Goal: Task Accomplishment & Management: Manage account settings

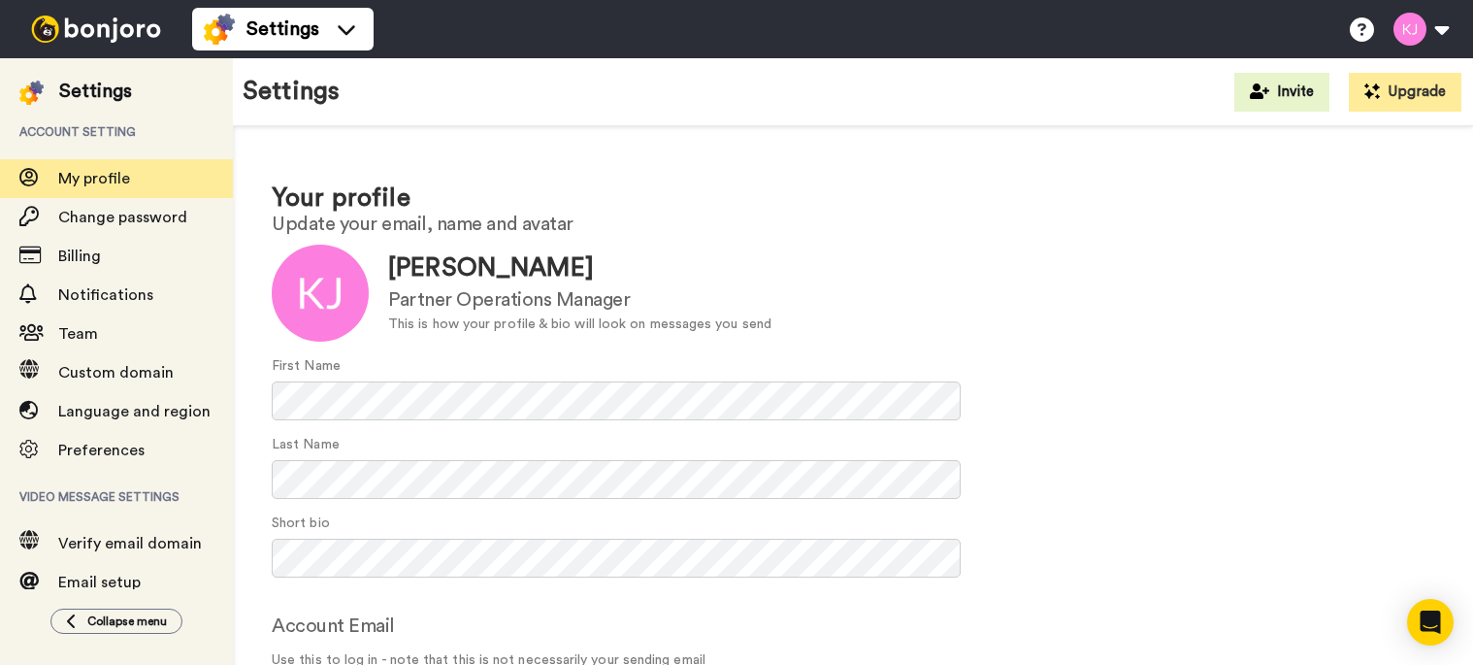
scroll to position [21, 0]
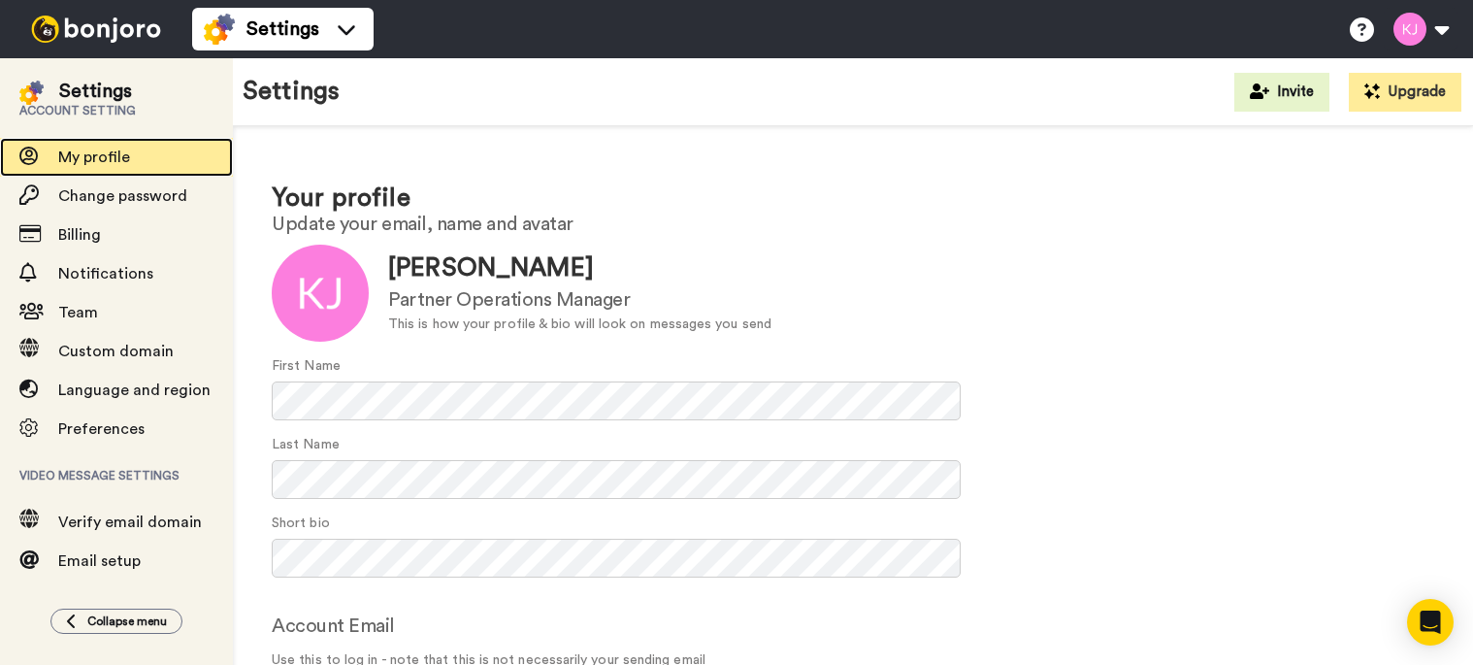
click at [120, 155] on span "My profile" at bounding box center [94, 157] width 72 height 16
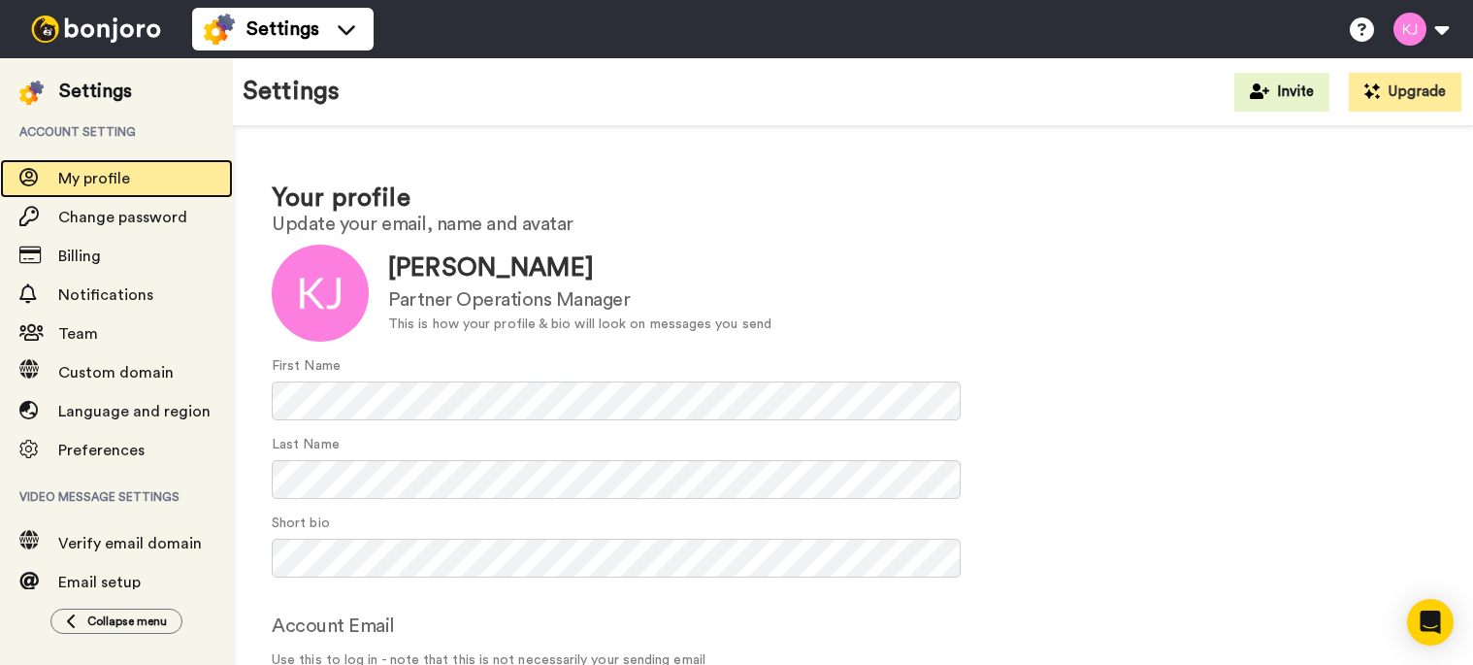
click at [81, 176] on span "My profile" at bounding box center [94, 179] width 72 height 16
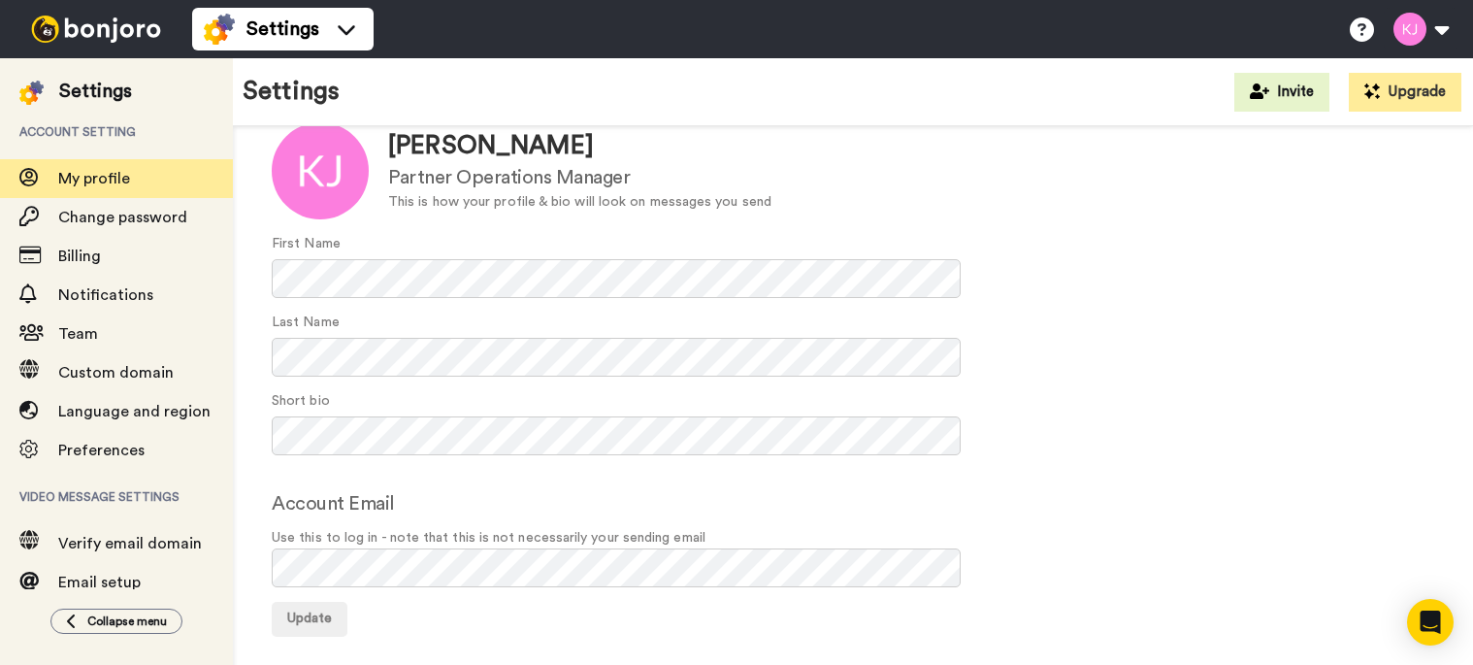
scroll to position [136, 0]
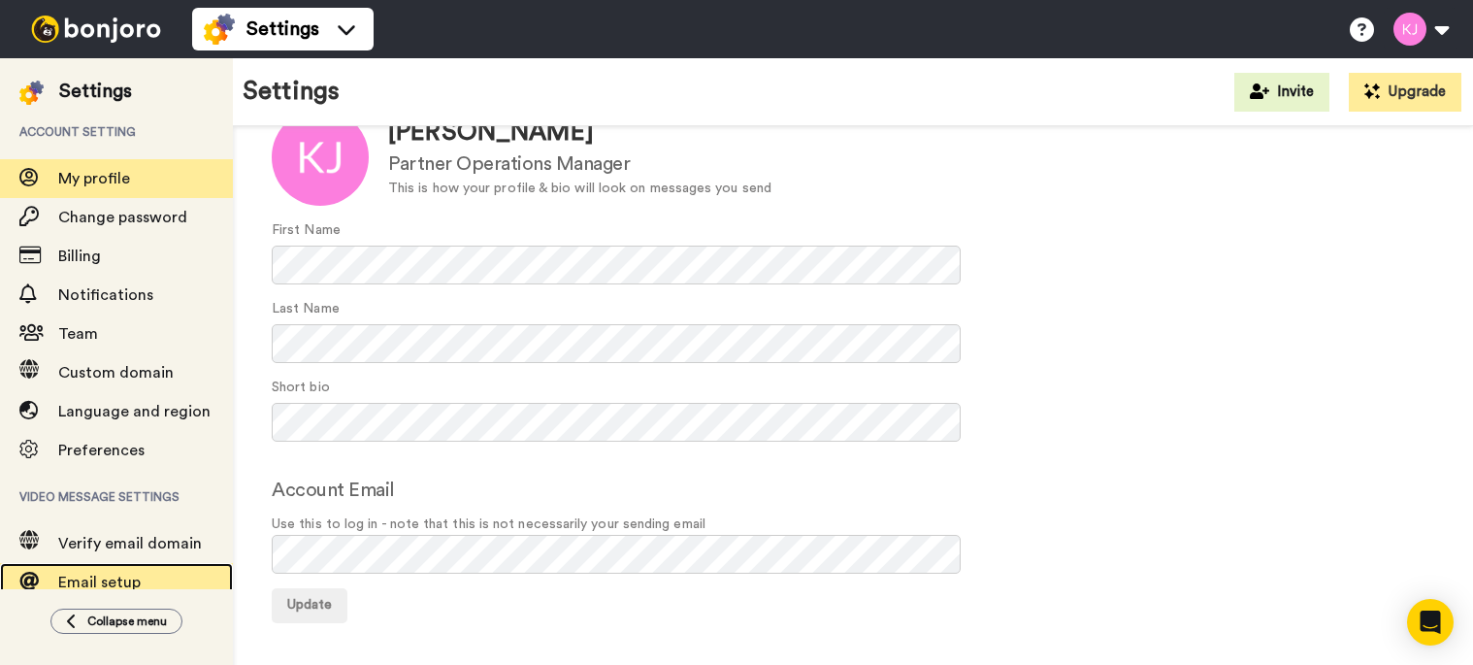
click at [86, 574] on span "Email setup" at bounding box center [145, 582] width 175 height 23
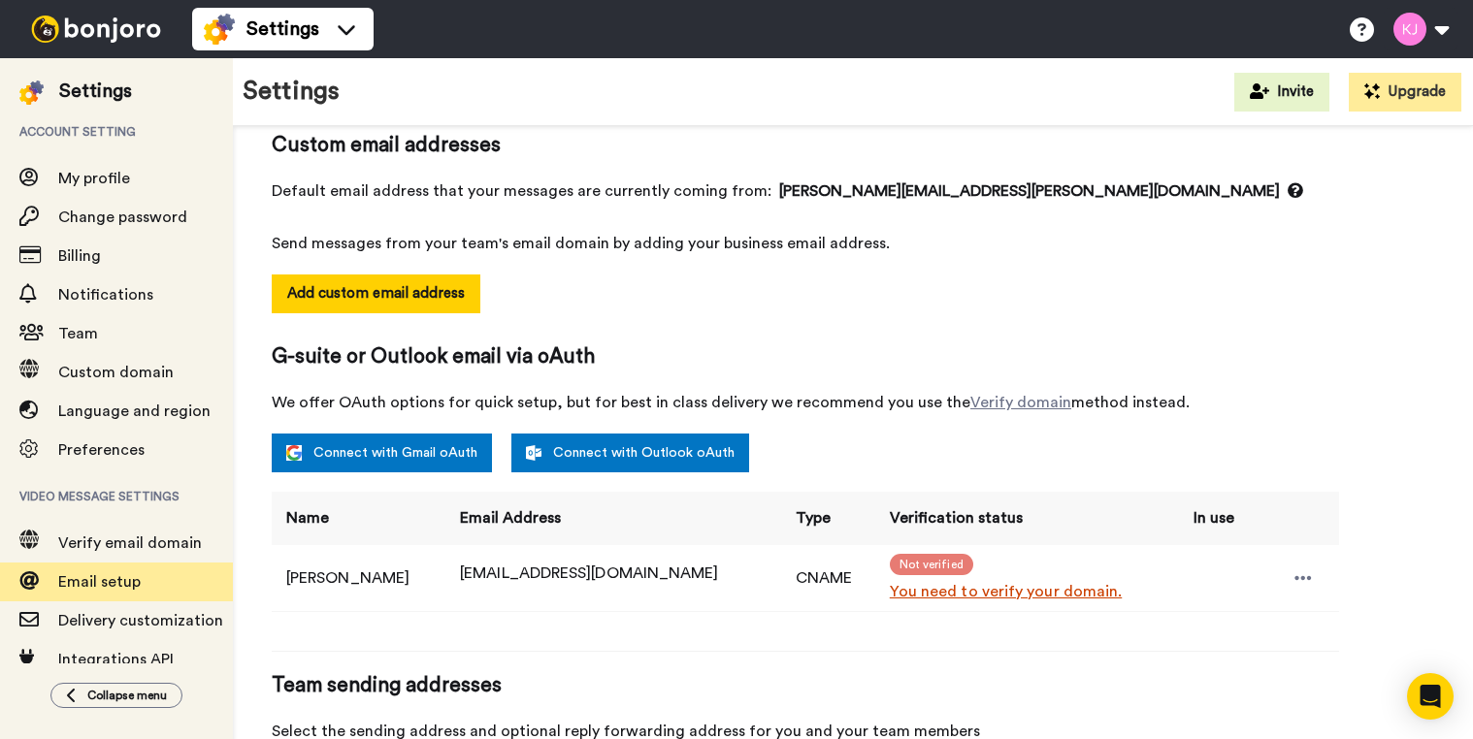
scroll to position [160, 0]
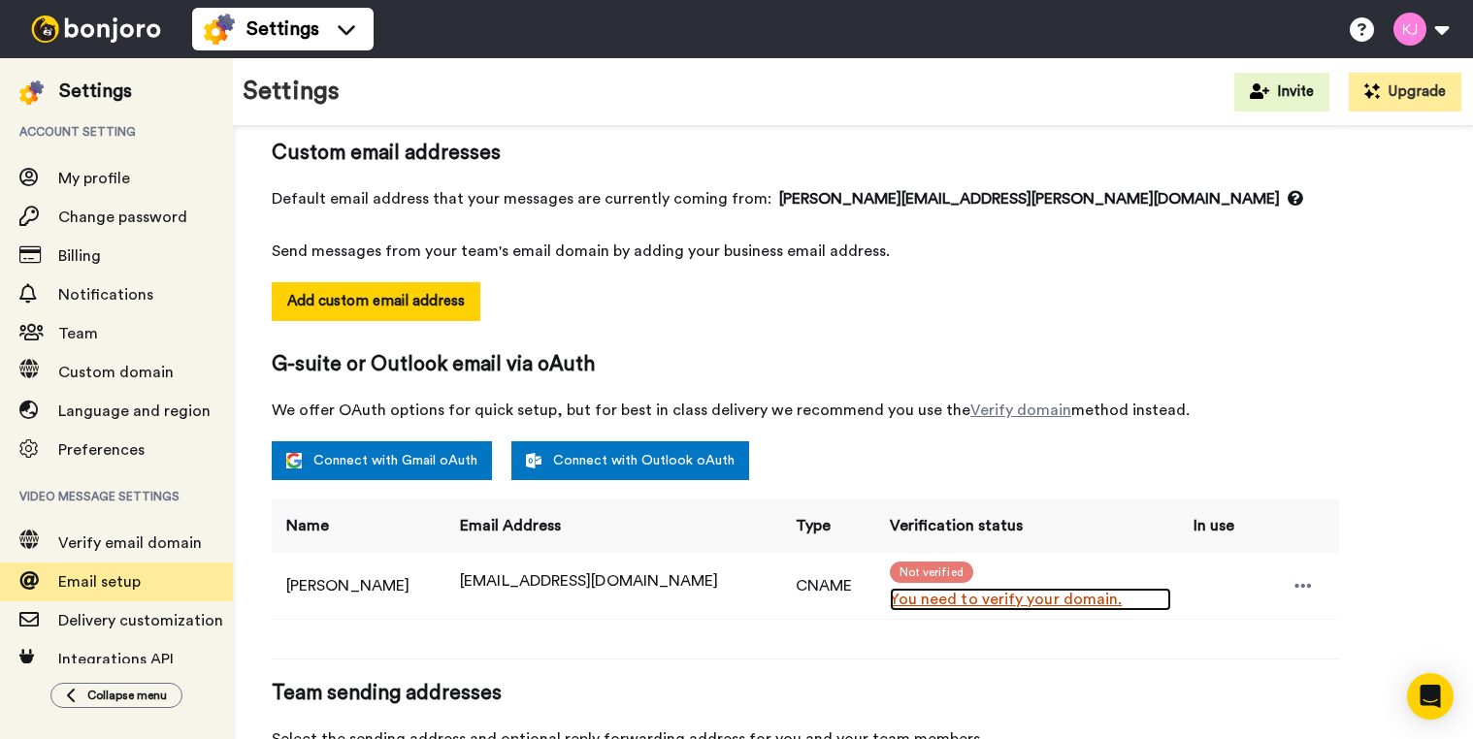
click at [973, 599] on link "You need to verify your domain." at bounding box center [1030, 599] width 281 height 23
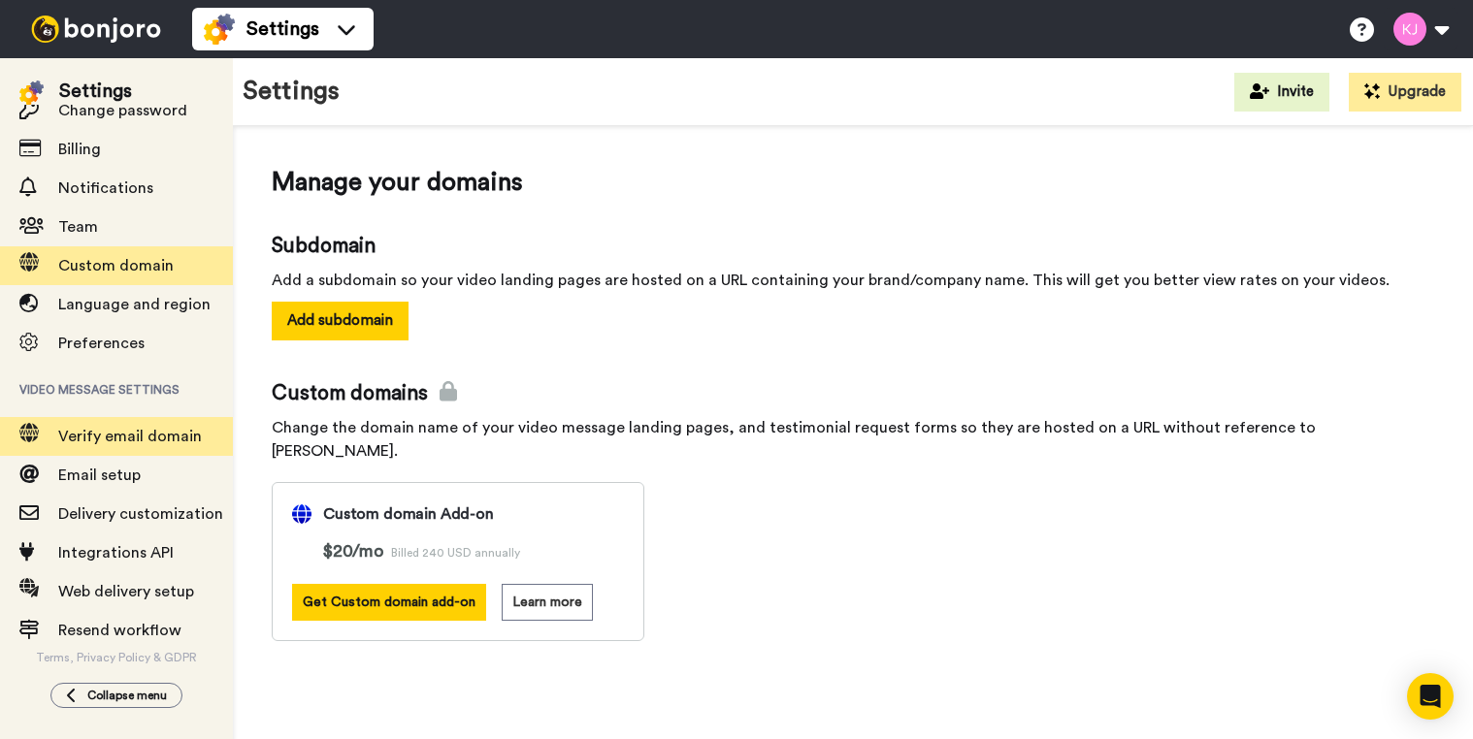
scroll to position [109, 0]
click at [160, 423] on span "Verify email domain" at bounding box center [145, 434] width 175 height 23
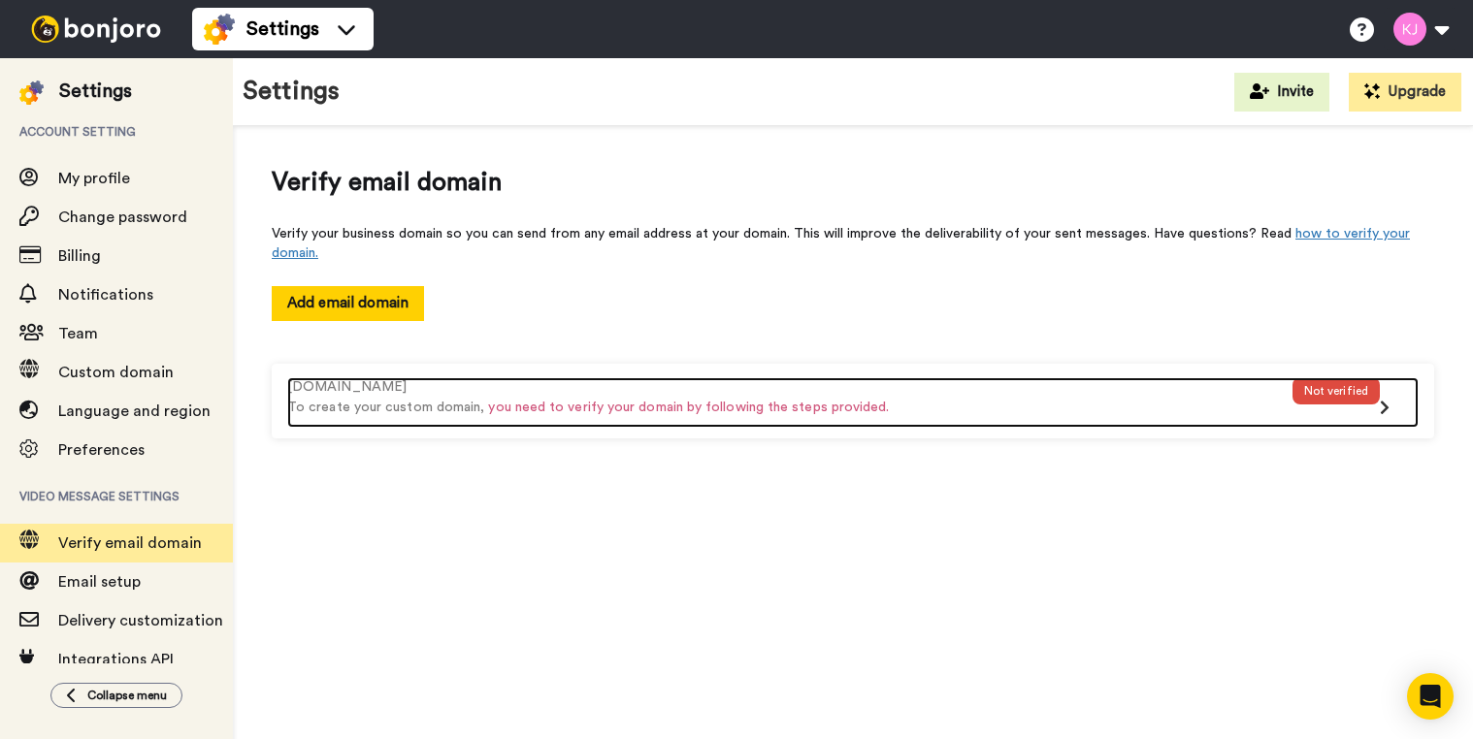
click at [1328, 396] on div "Not verified" at bounding box center [1335, 390] width 87 height 27
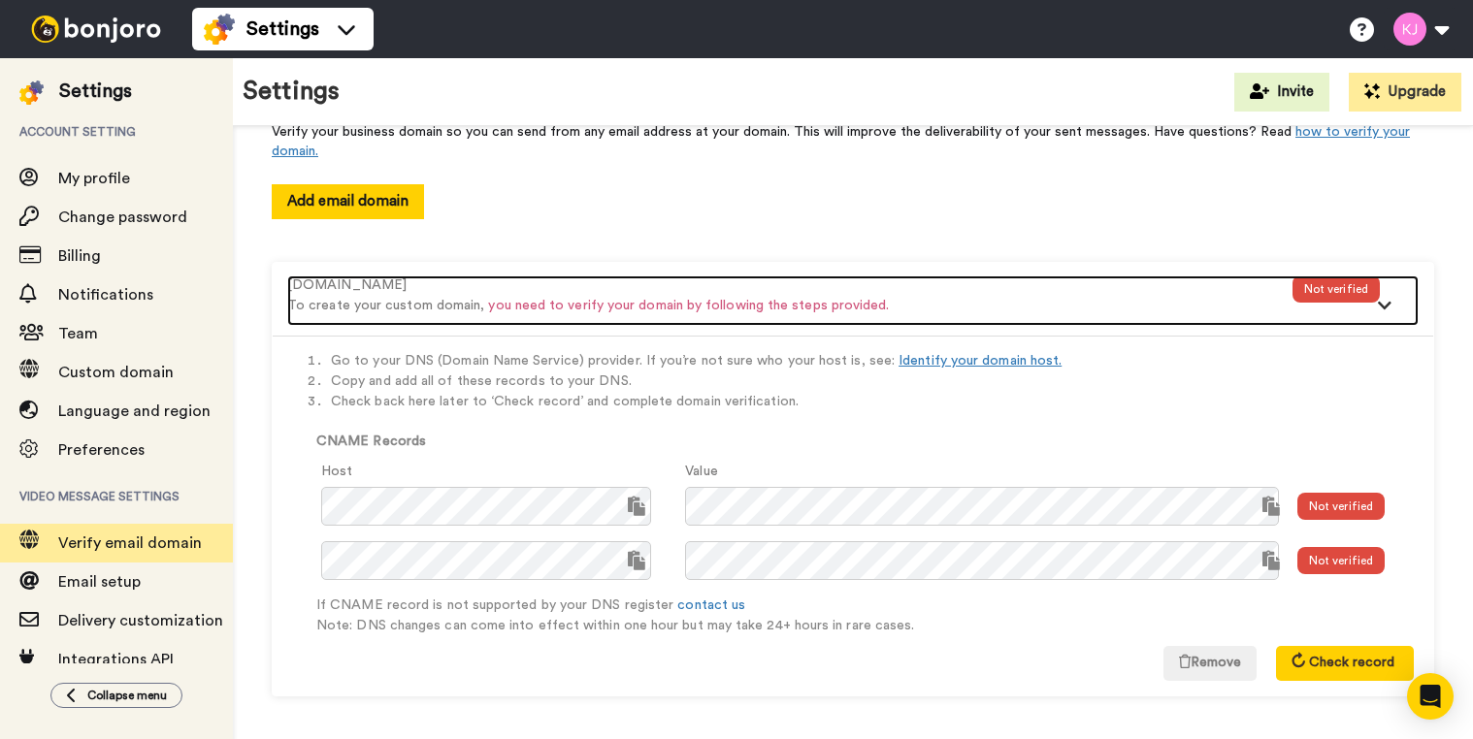
scroll to position [106, 0]
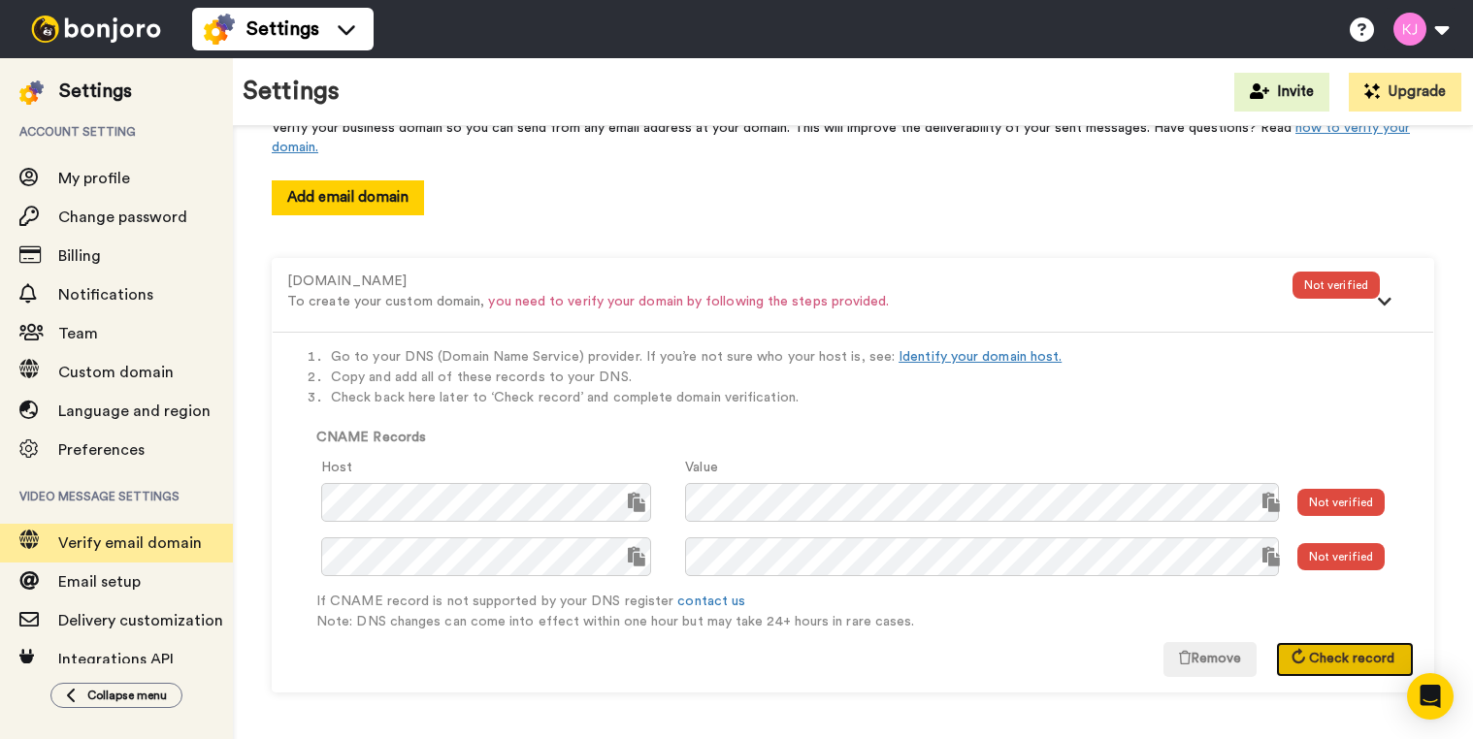
click at [1360, 661] on span "Check record" at bounding box center [1351, 659] width 85 height 14
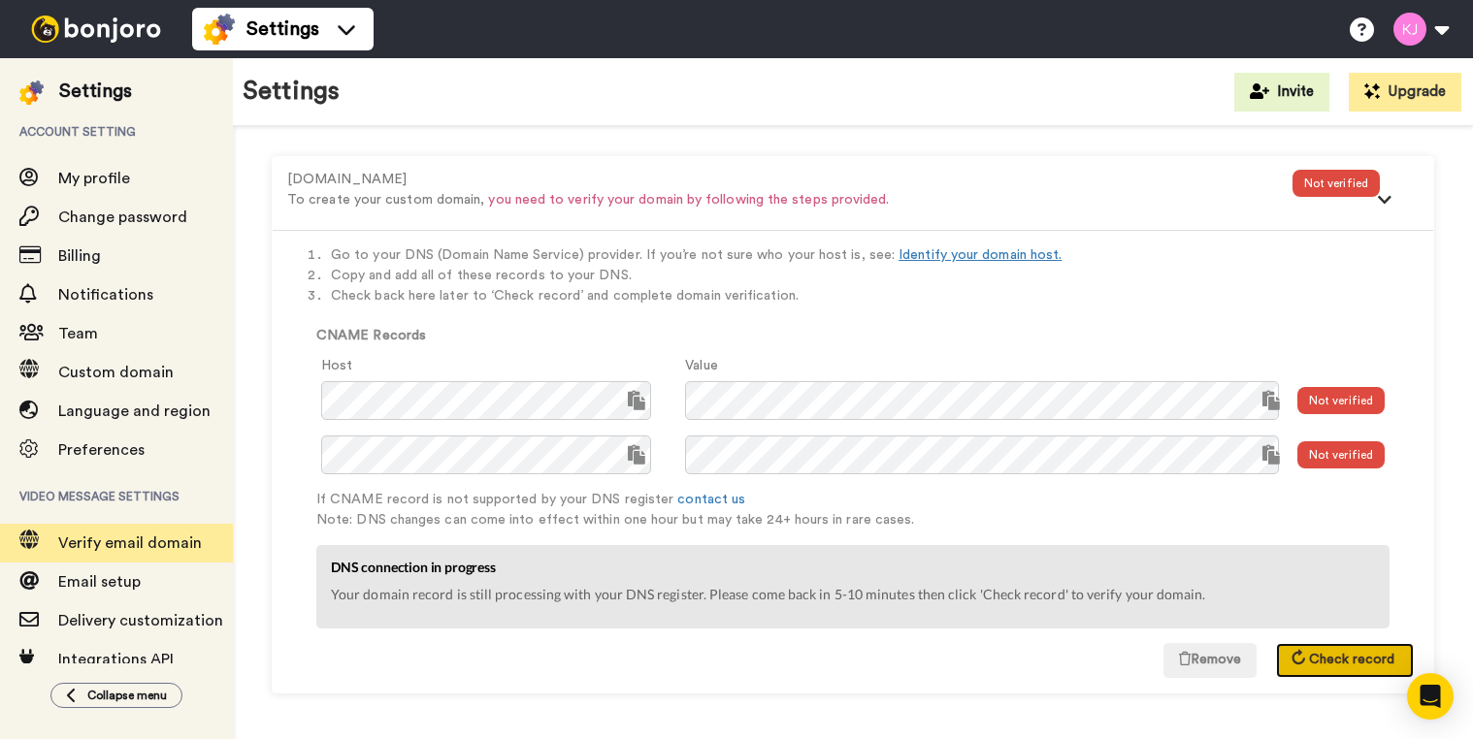
scroll to position [209, 0]
drag, startPoint x: 1335, startPoint y: 395, endPoint x: 1335, endPoint y: 410, distance: 15.5
click at [1335, 395] on div "Not verified" at bounding box center [1340, 399] width 87 height 27
click at [1309, 664] on span "Check record" at bounding box center [1351, 659] width 85 height 14
